Goal: Communication & Community: Answer question/provide support

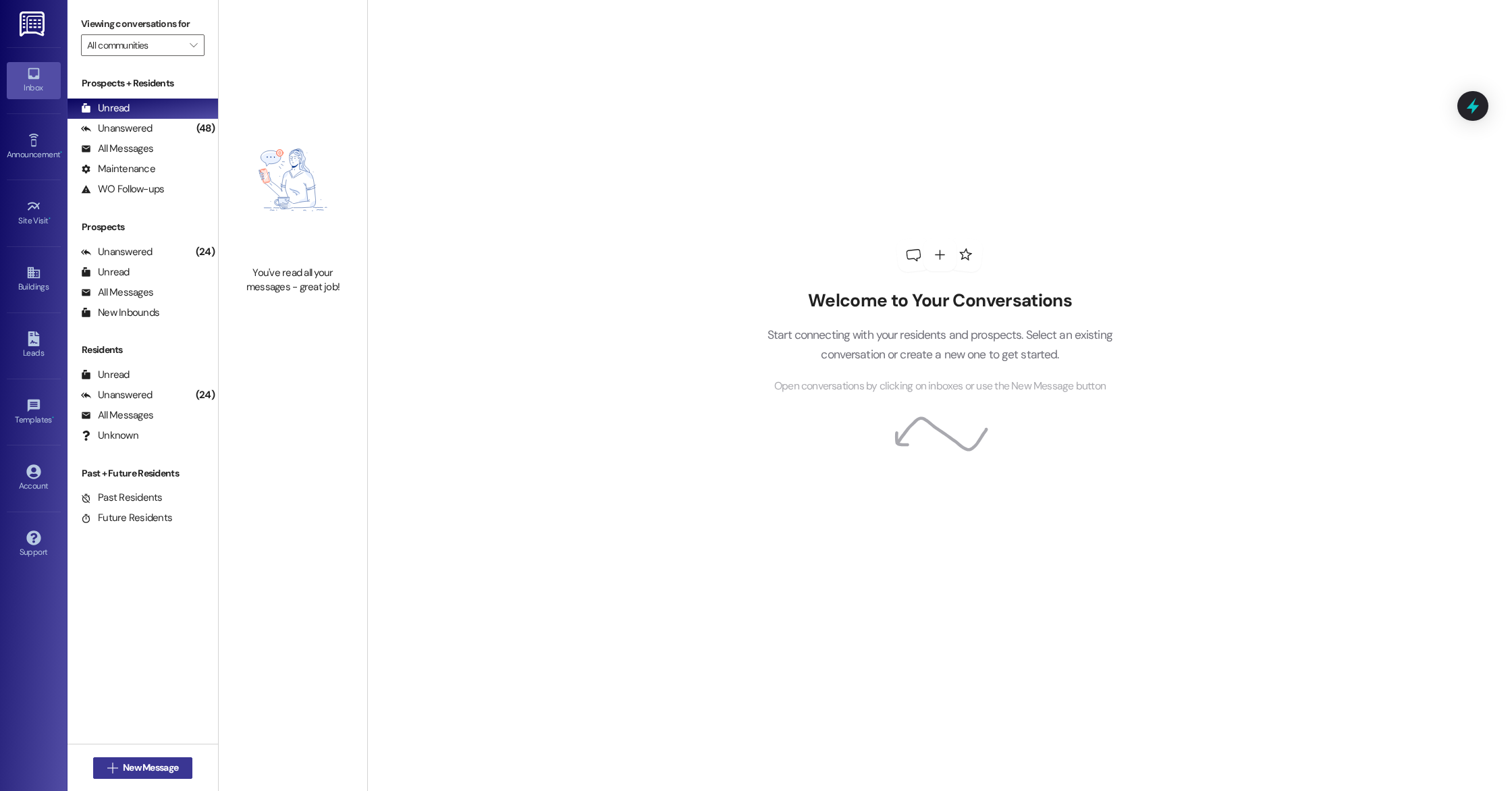
click at [166, 761] on span "New Message" at bounding box center [151, 768] width 55 height 14
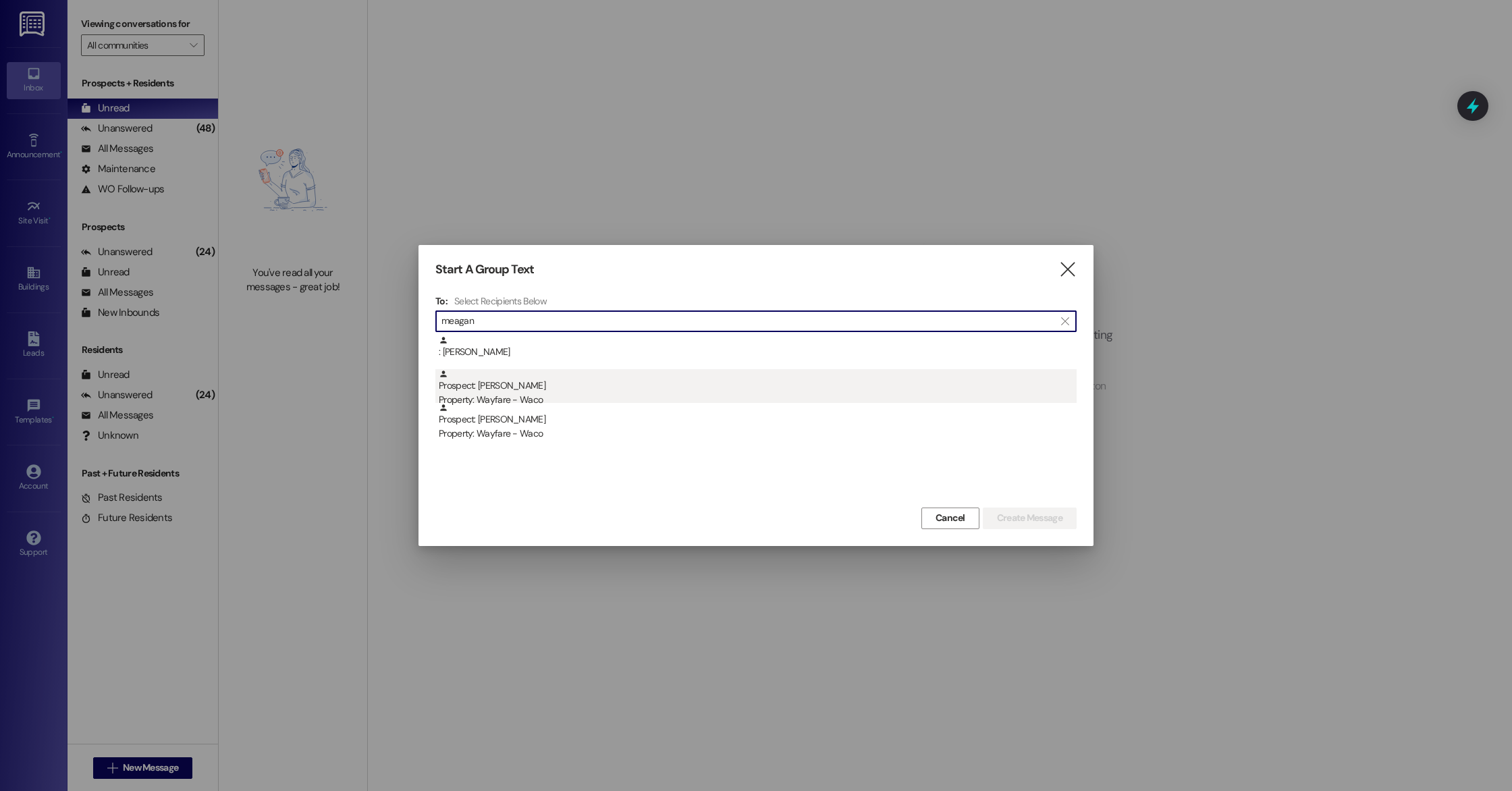
click at [565, 381] on div "Prospect: [PERSON_NAME] Property: Wayfare - Waco" at bounding box center [757, 388] width 638 height 38
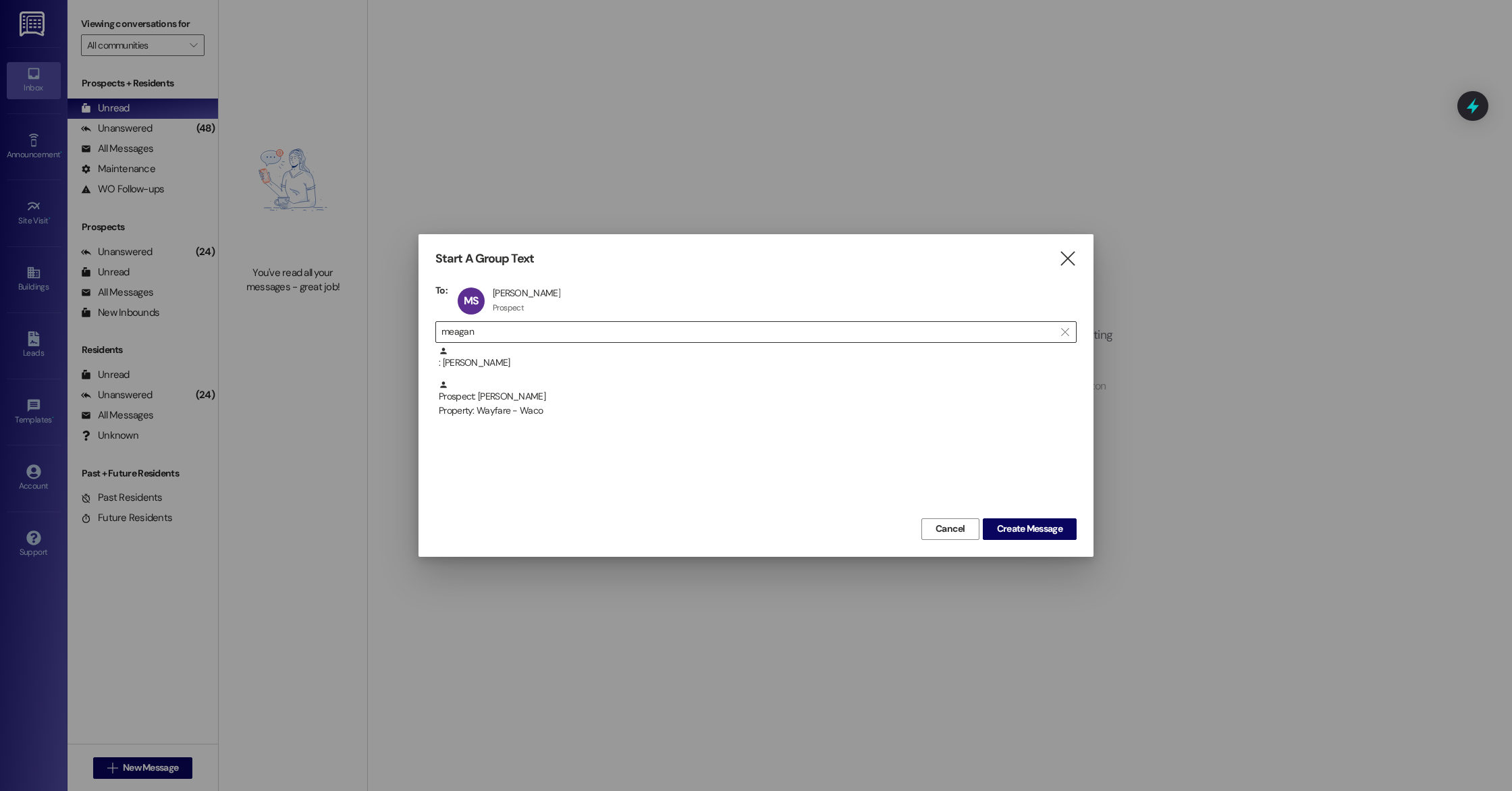
click at [576, 336] on input "meagan" at bounding box center [748, 332] width 613 height 19
type input "m"
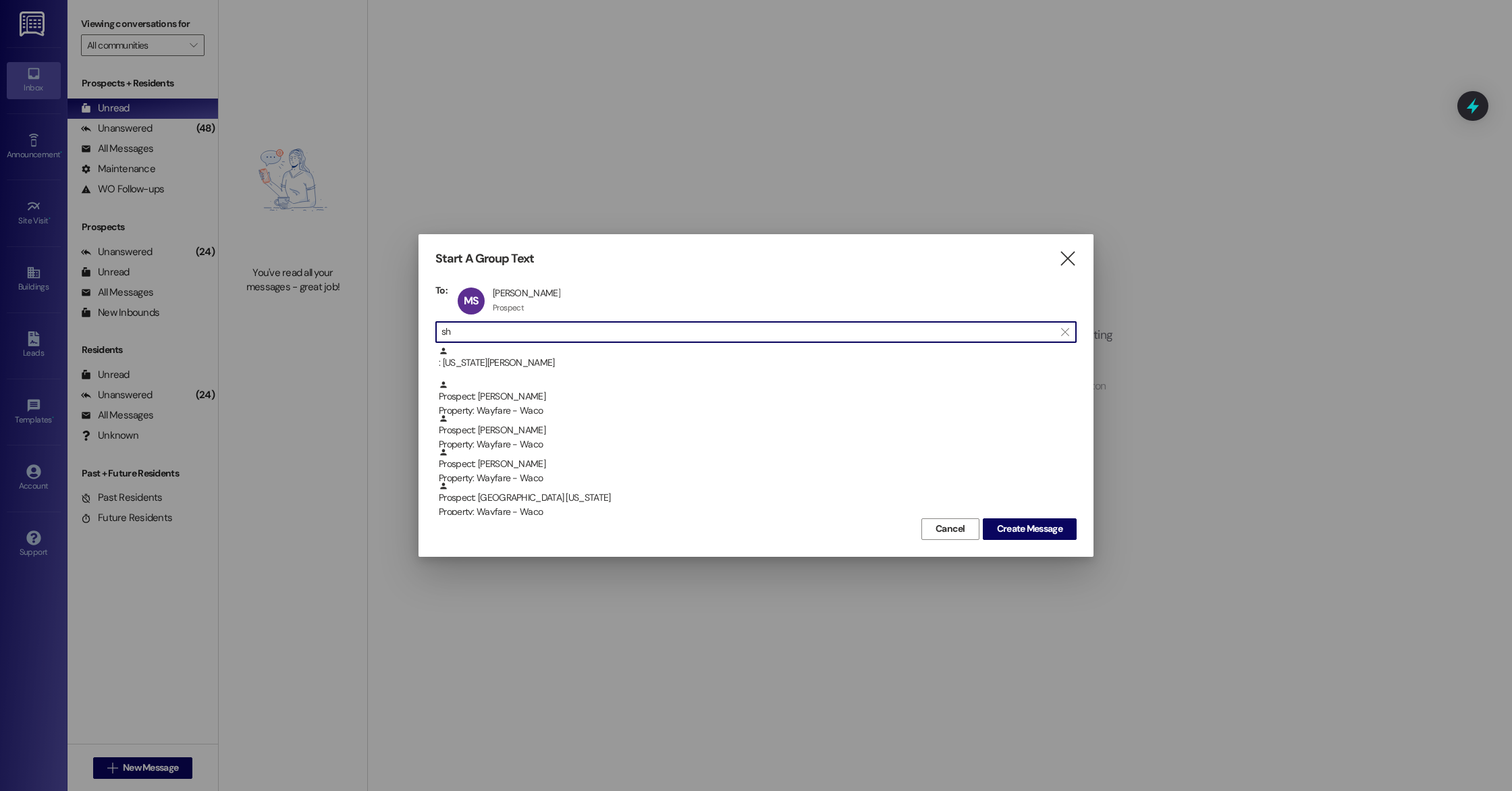
type input "s"
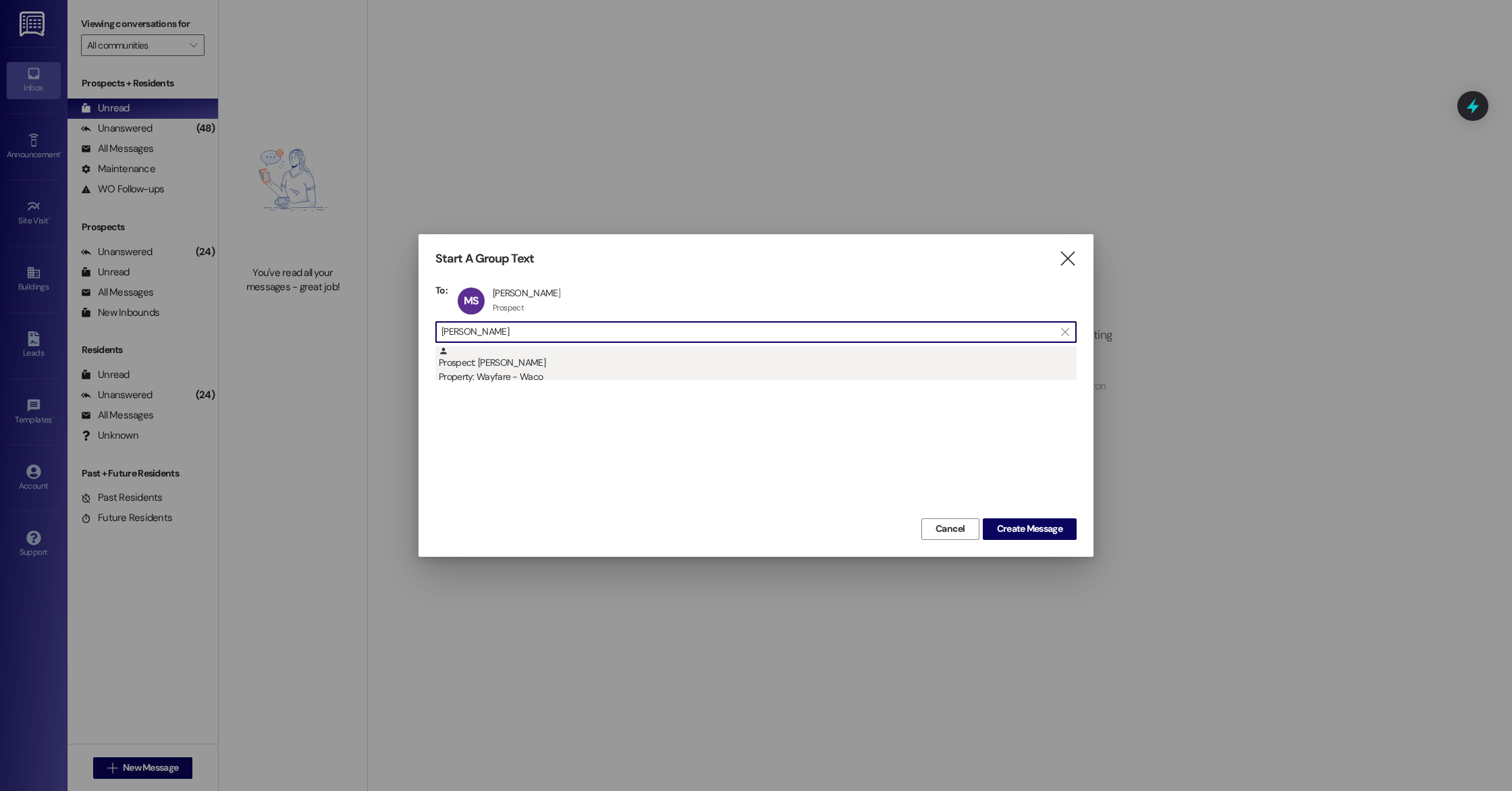
type input "[PERSON_NAME]"
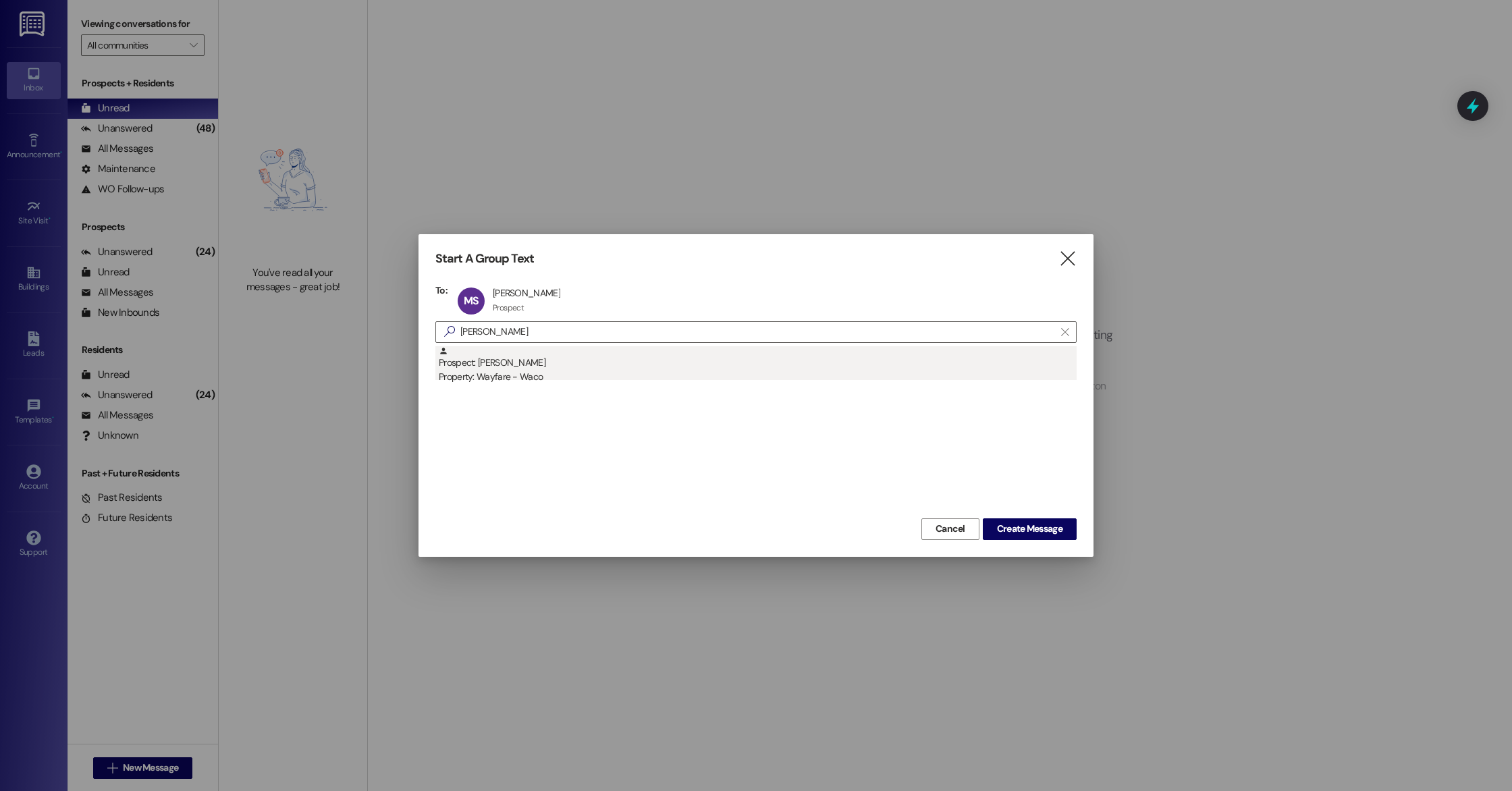
click at [548, 365] on div "Prospect: [PERSON_NAME] Property: Wayfare - Waco" at bounding box center [757, 366] width 638 height 38
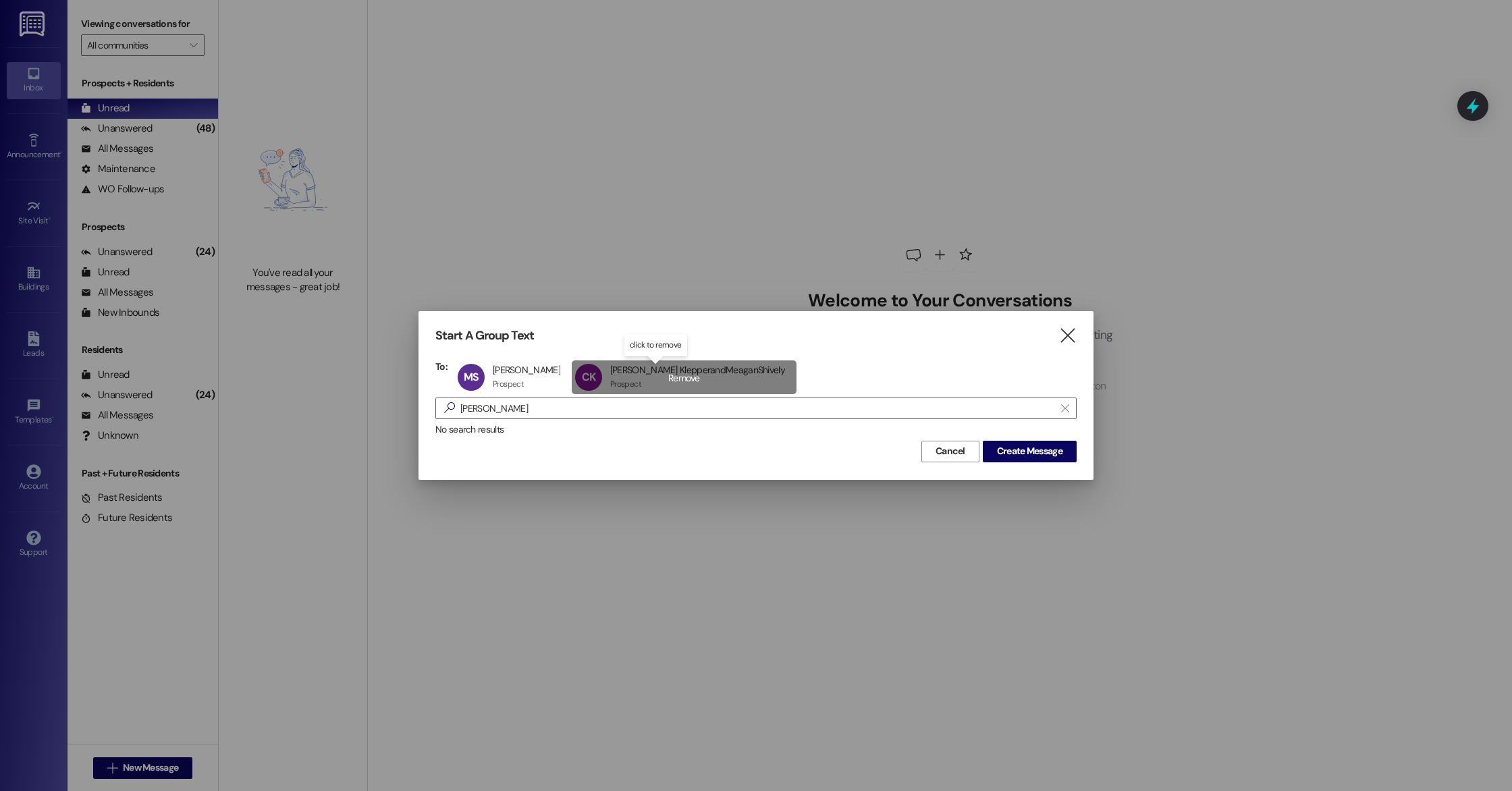
click at [656, 378] on div "[PERSON_NAME] KlepperandMeaganShively [PERSON_NAME] KlepperandMeaganShively Pro…" at bounding box center [684, 377] width 225 height 33
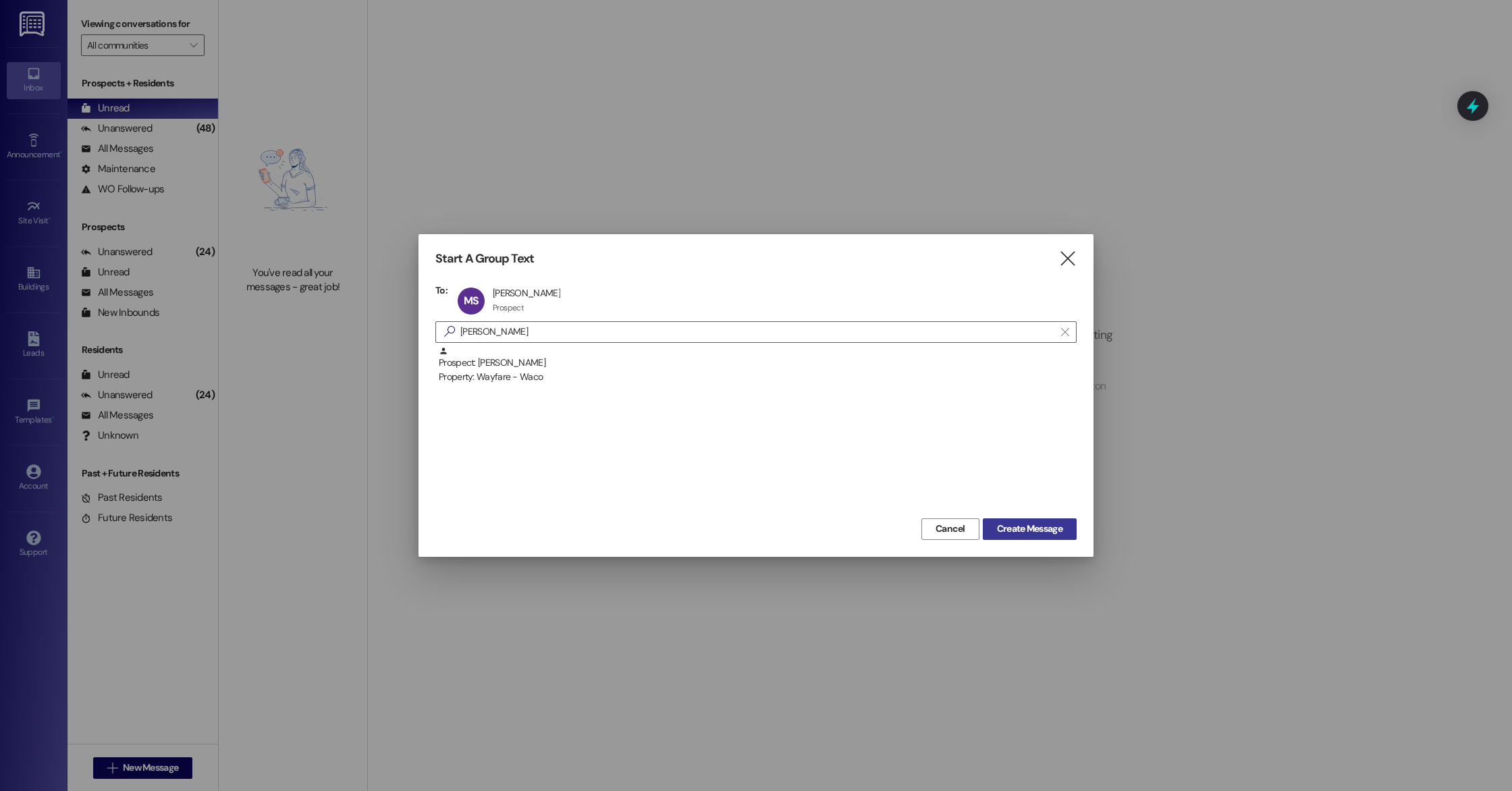
click at [1042, 523] on span "Create Message" at bounding box center [1030, 529] width 65 height 14
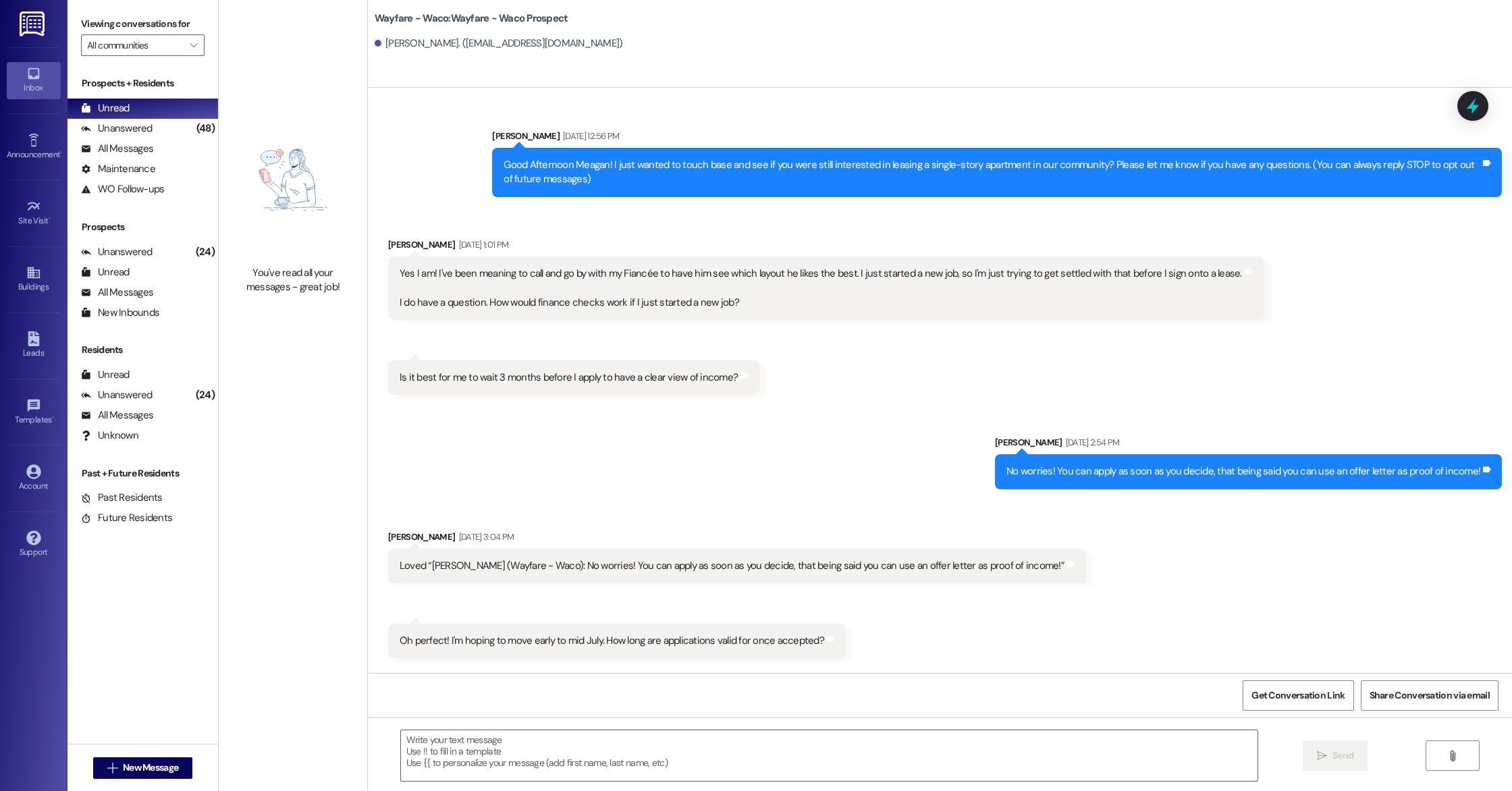
scroll to position [125, 0]
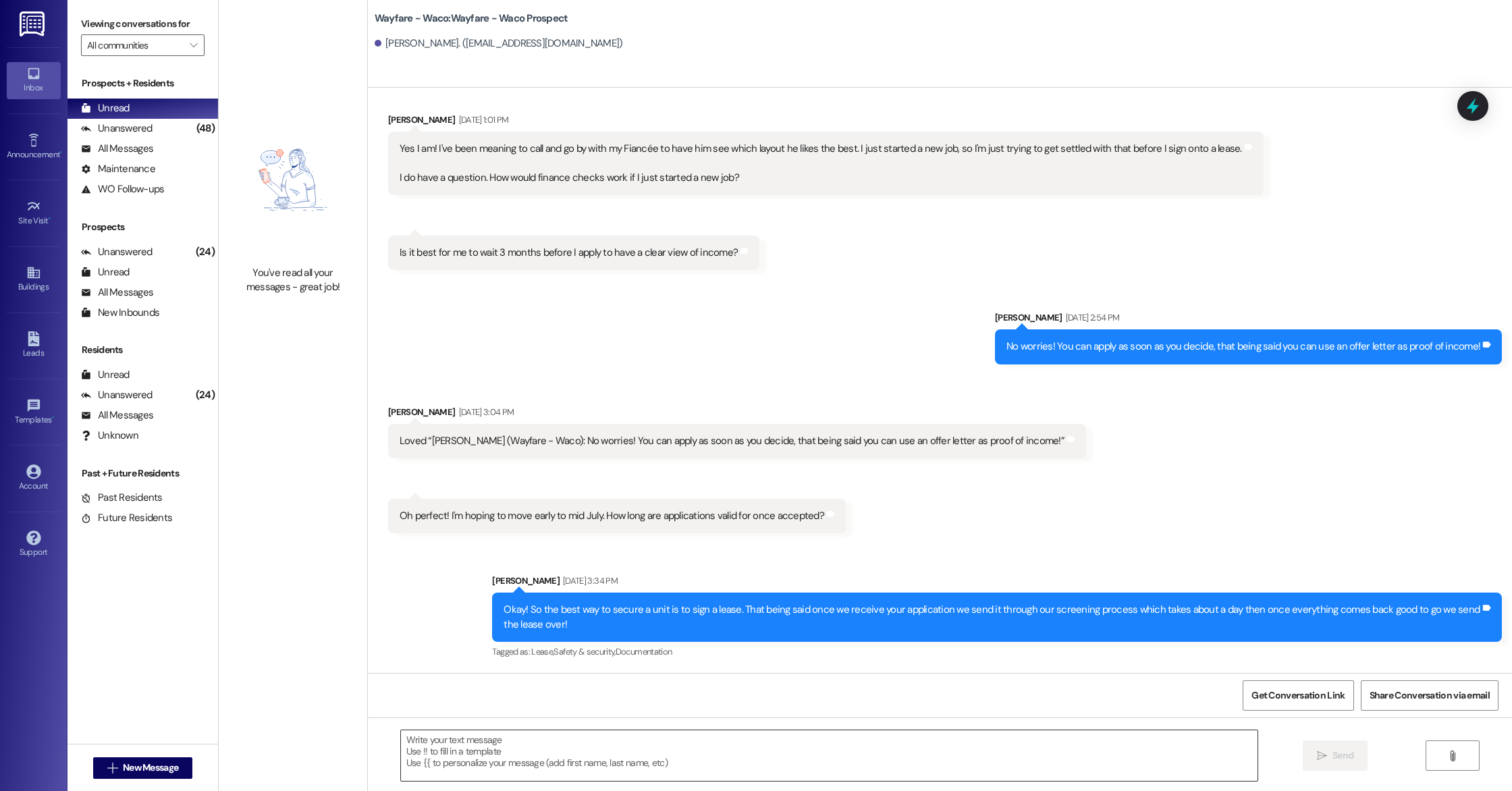
click at [720, 742] on textarea at bounding box center [829, 755] width 856 height 51
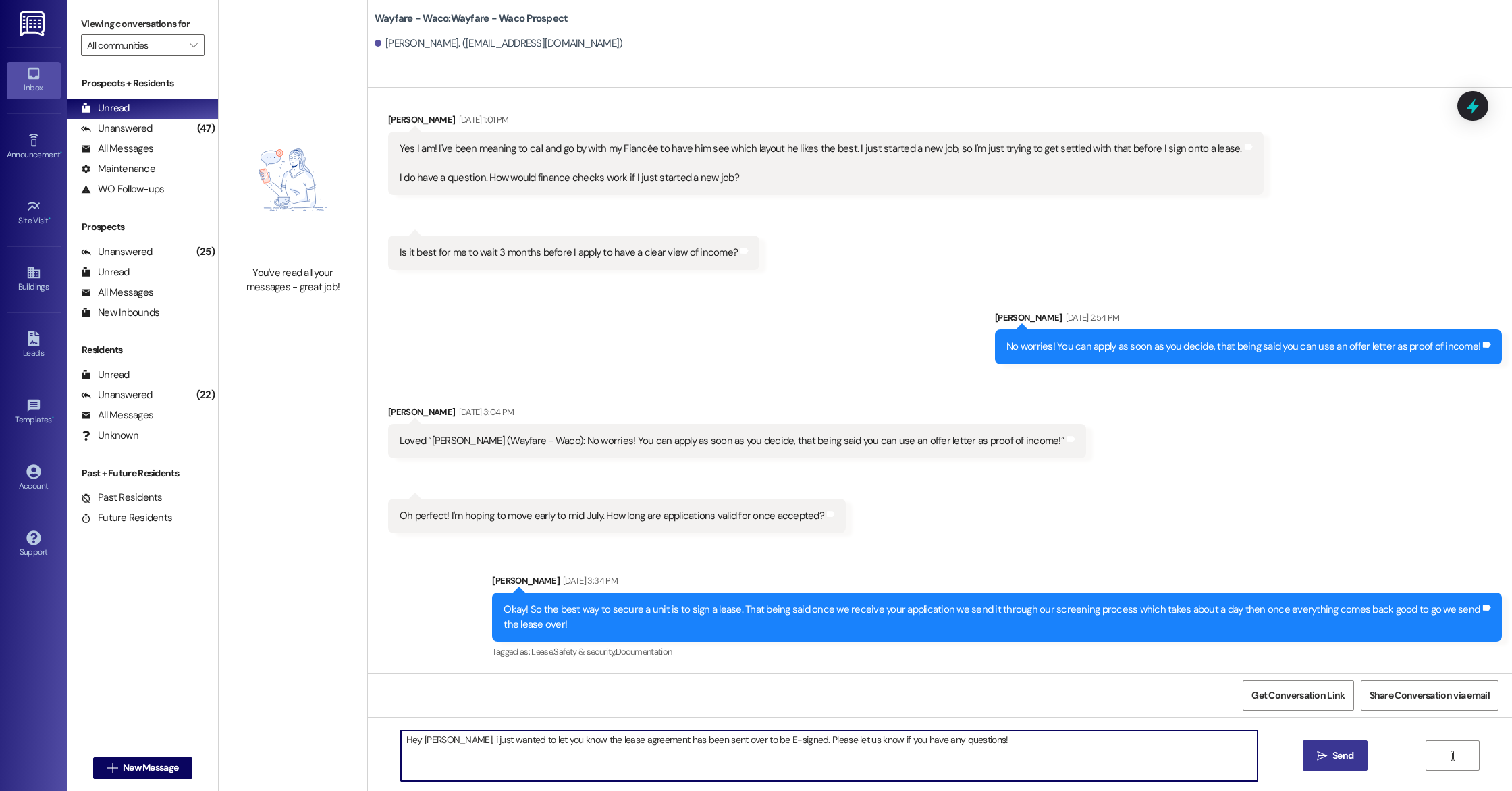
type textarea "Hey [PERSON_NAME], i just wanted to let you know the lease agreement has been s…"
click at [1311, 762] on button " Send" at bounding box center [1336, 755] width 65 height 31
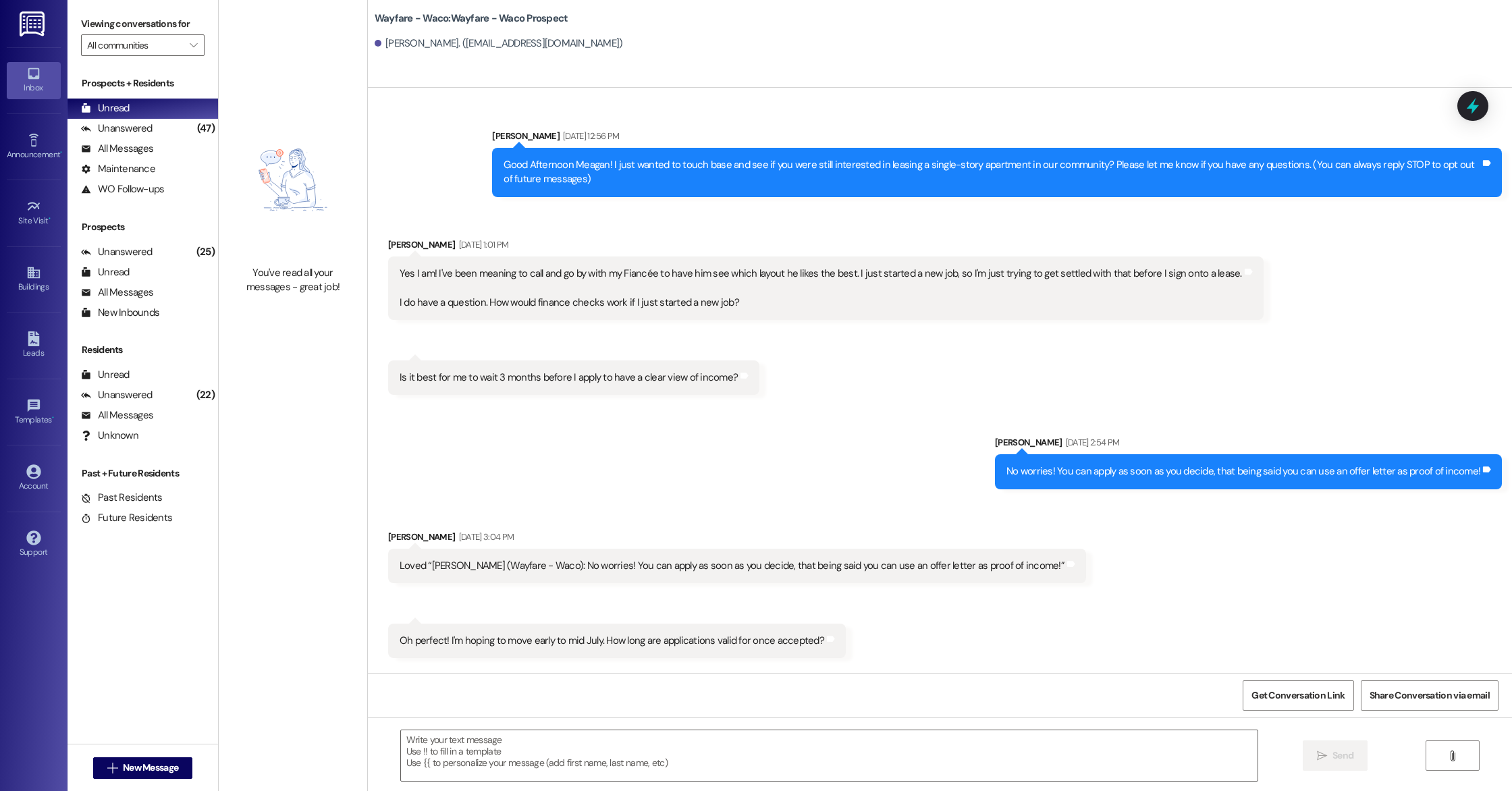
scroll to position [218, 0]
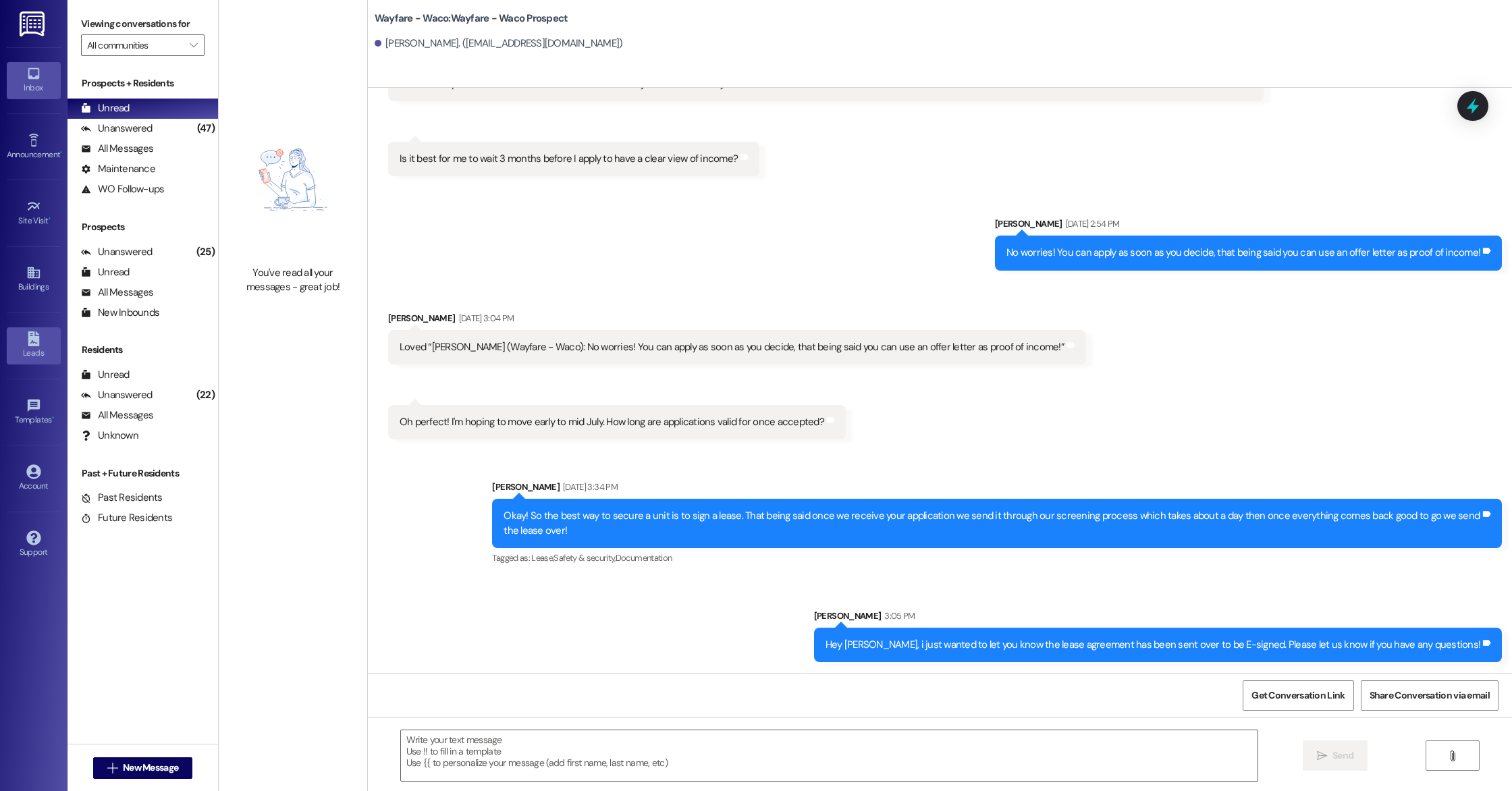
click at [43, 350] on div "Leads" at bounding box center [33, 353] width 68 height 14
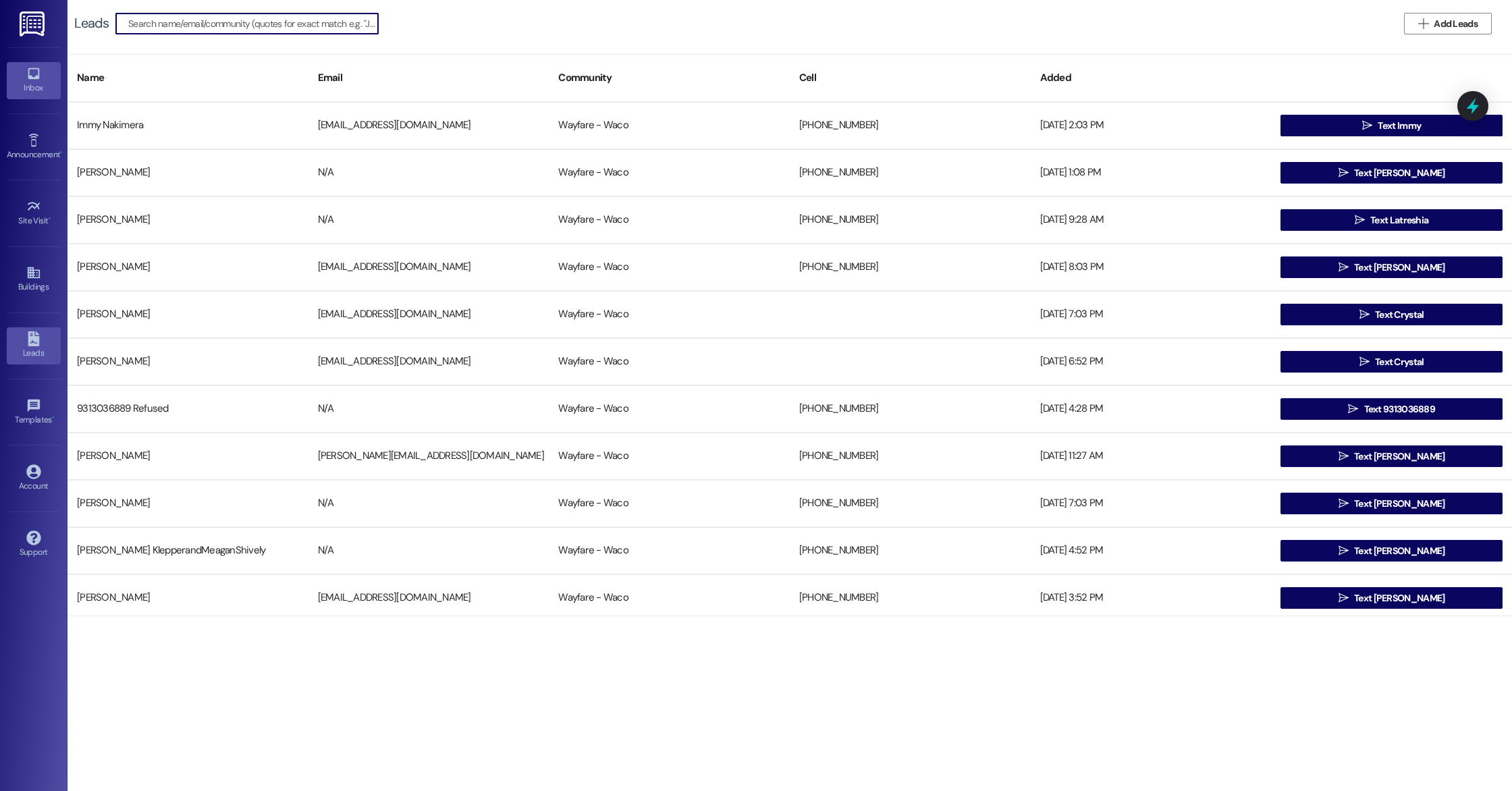
click at [33, 90] on div "Inbox" at bounding box center [33, 87] width 68 height 14
